Goal: Task Accomplishment & Management: Manage account settings

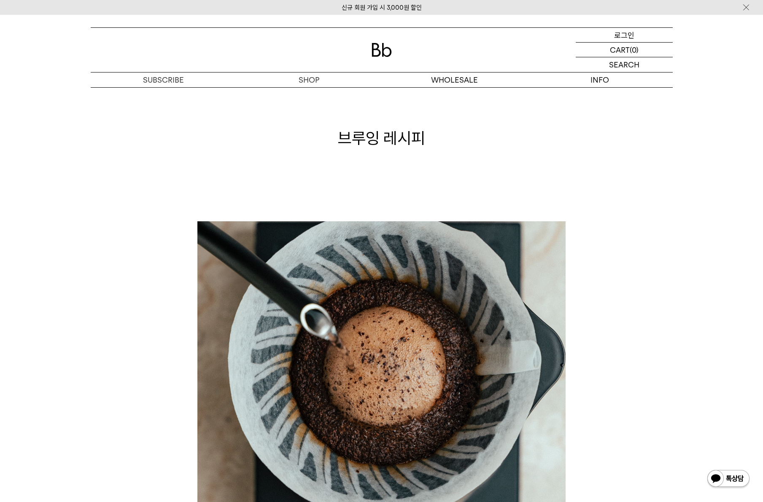
click at [624, 37] on p "로그인" at bounding box center [624, 35] width 20 height 14
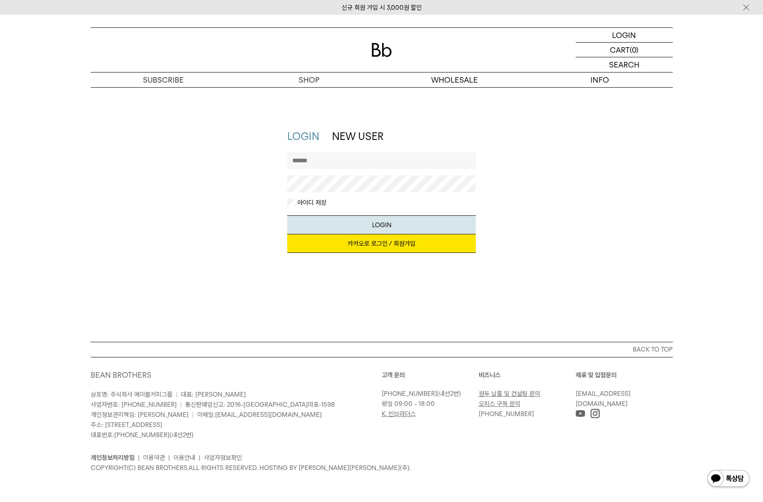
click at [383, 242] on link "카카오로 로그인 / 회원가입" at bounding box center [381, 244] width 189 height 19
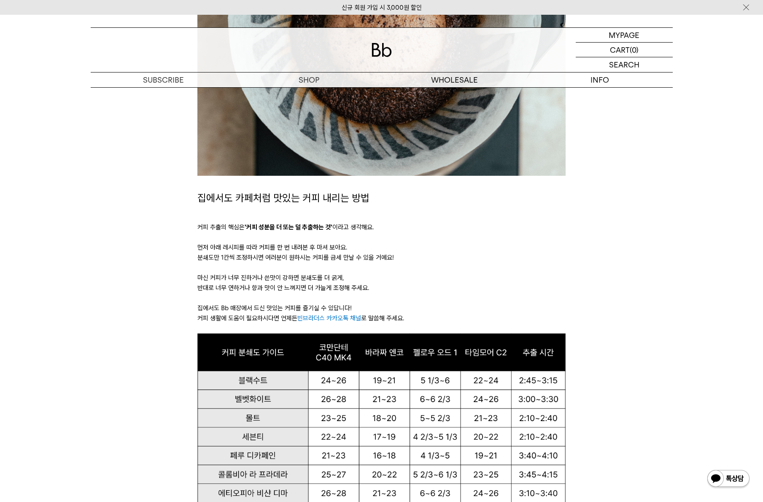
scroll to position [133, 0]
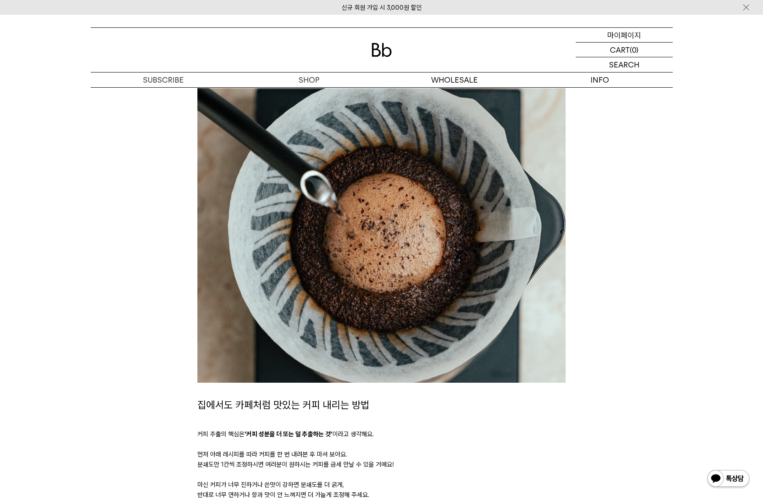
click at [635, 39] on p "마이페이지" at bounding box center [624, 35] width 34 height 14
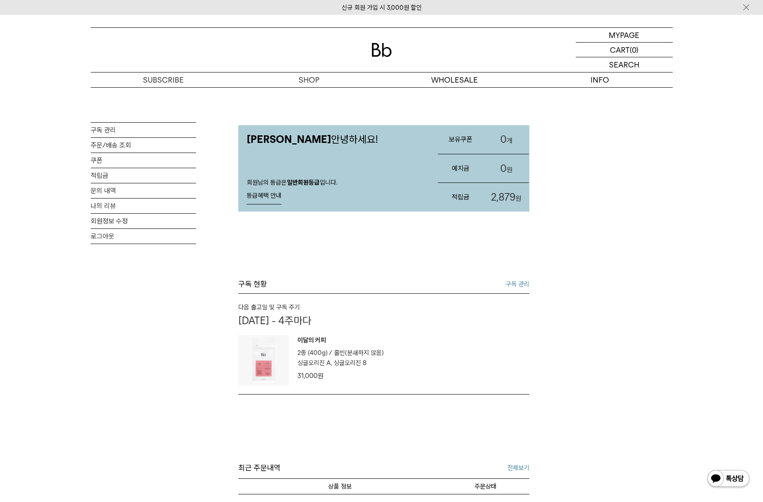
click at [559, 411] on div "MY PAGE 구독 관리 주문/배송 조회 쿠폰 적립금 문의 내역 나의 리뷰 회원정보 수정 로그아웃 이규인님 안녕하세요! 회원님의 등급은 일반회…" at bounding box center [382, 387] width 582 height 601
click at [594, 162] on div "MY PAGE 구독 관리 주문/배송 조회 쿠폰 적립금 문의 내역 나의 리뷰 회원정보 수정 로그아웃 이규인님 안녕하세요! 회원님의 등급은 일반회…" at bounding box center [382, 387] width 582 height 601
drag, startPoint x: 594, startPoint y: 162, endPoint x: 562, endPoint y: 127, distance: 47.2
click at [594, 162] on div "MY PAGE 구독 관리 주문/배송 조회 쿠폰 적립금 문의 내역 나의 리뷰 회원정보 수정 로그아웃 이규인님 안녕하세요! 회원님의 등급은 일반회…" at bounding box center [382, 387] width 582 height 601
